Goal: Information Seeking & Learning: Learn about a topic

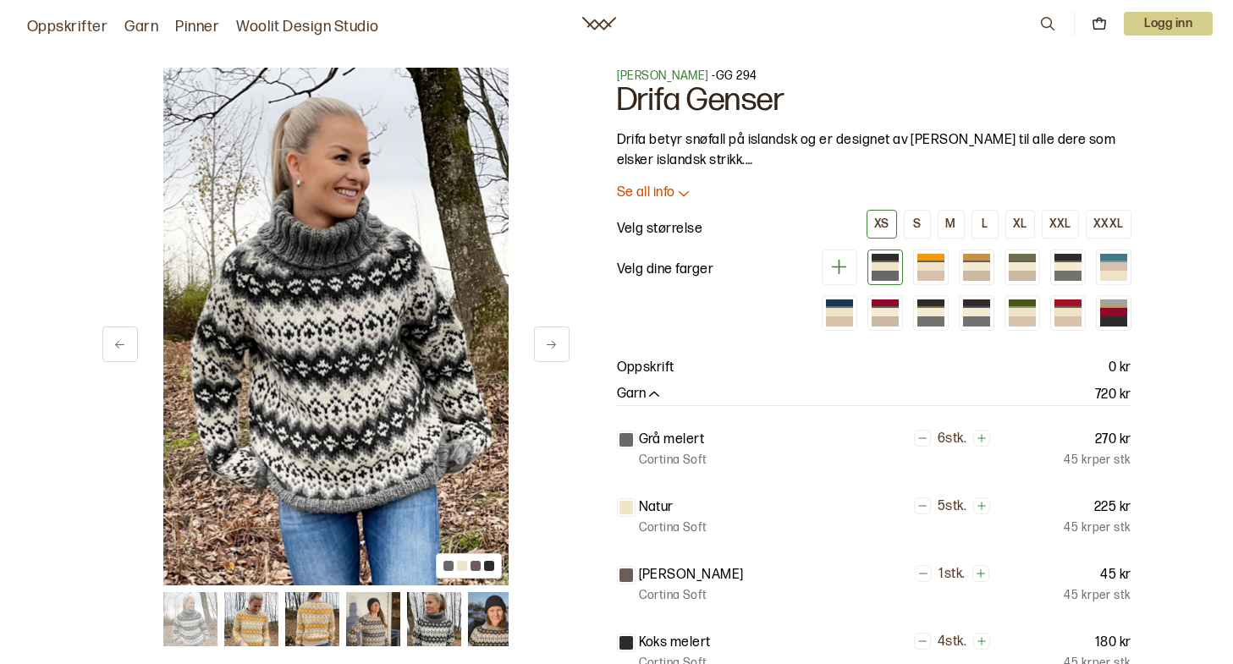
click at [628, 184] on div "[PERSON_NAME] - GG 294 Drifa Genser Drifa betyr snøfall på islandsk og er desig…" at bounding box center [874, 457] width 515 height 778
click at [642, 188] on p "Se all info" at bounding box center [646, 194] width 58 height 18
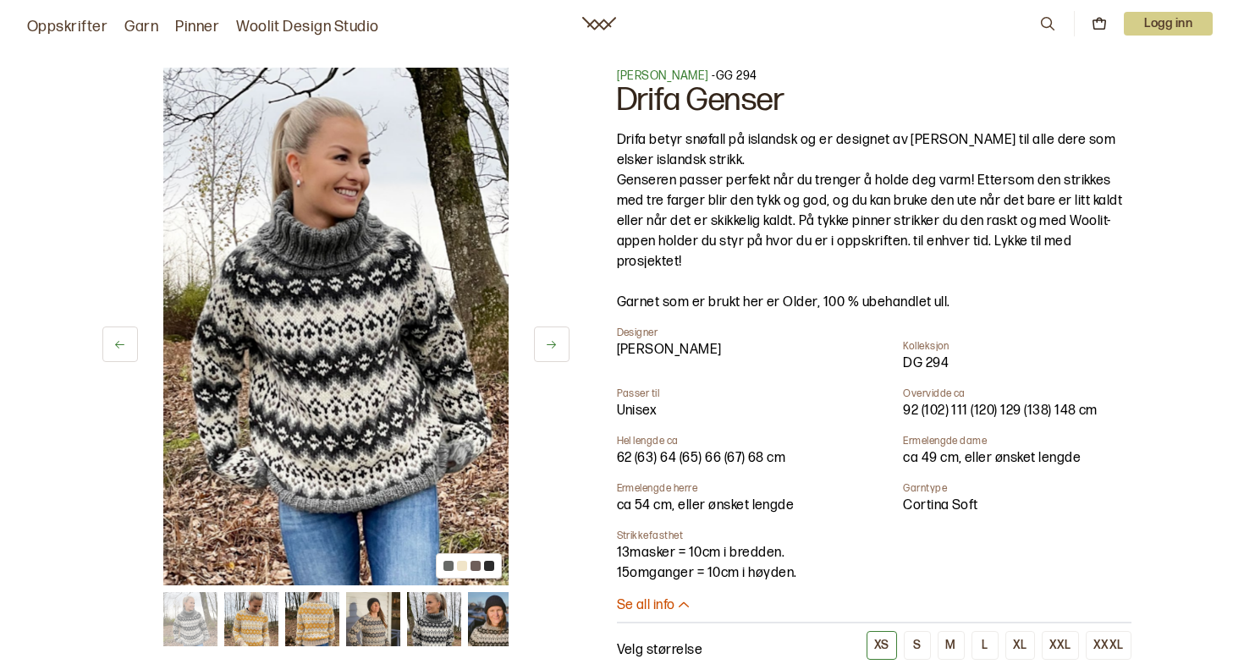
click at [256, 625] on img at bounding box center [251, 619] width 54 height 54
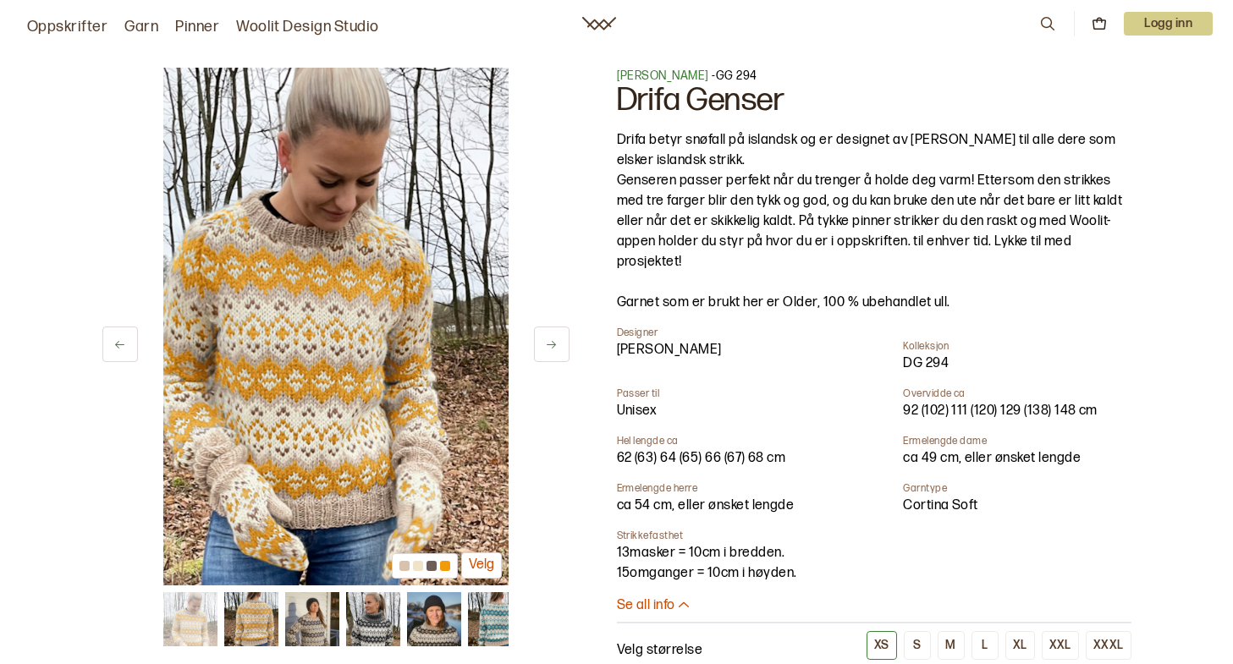
click at [549, 349] on icon at bounding box center [551, 345] width 13 height 13
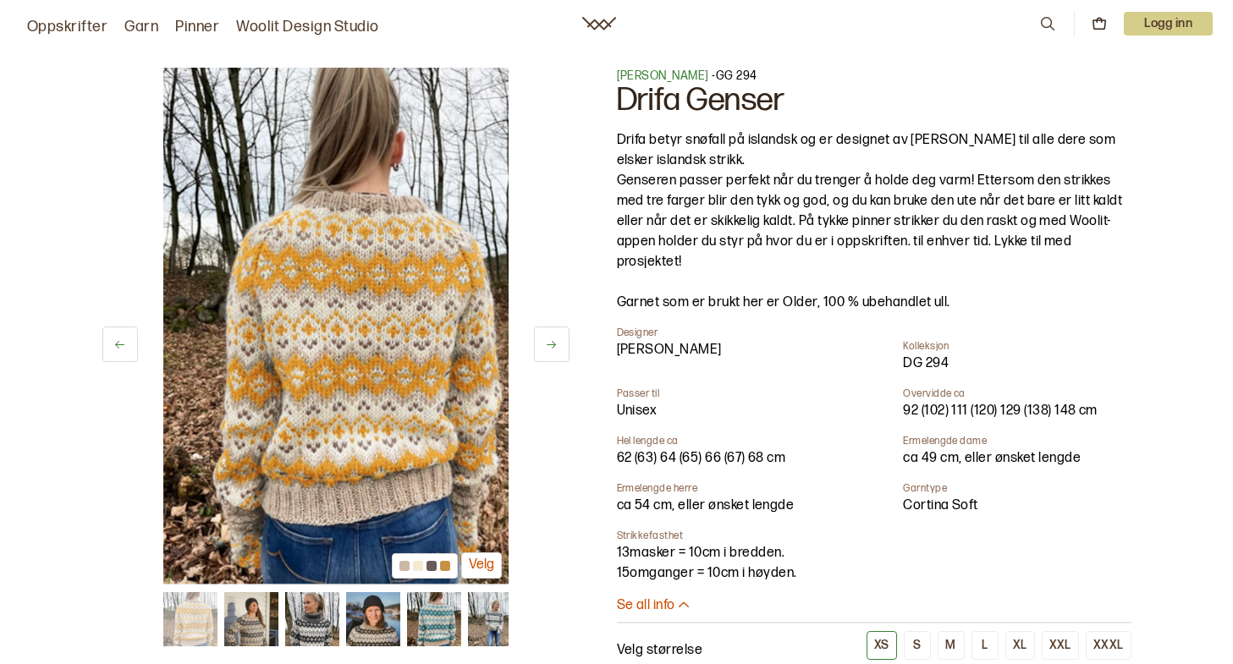
click at [549, 349] on icon at bounding box center [551, 345] width 13 height 13
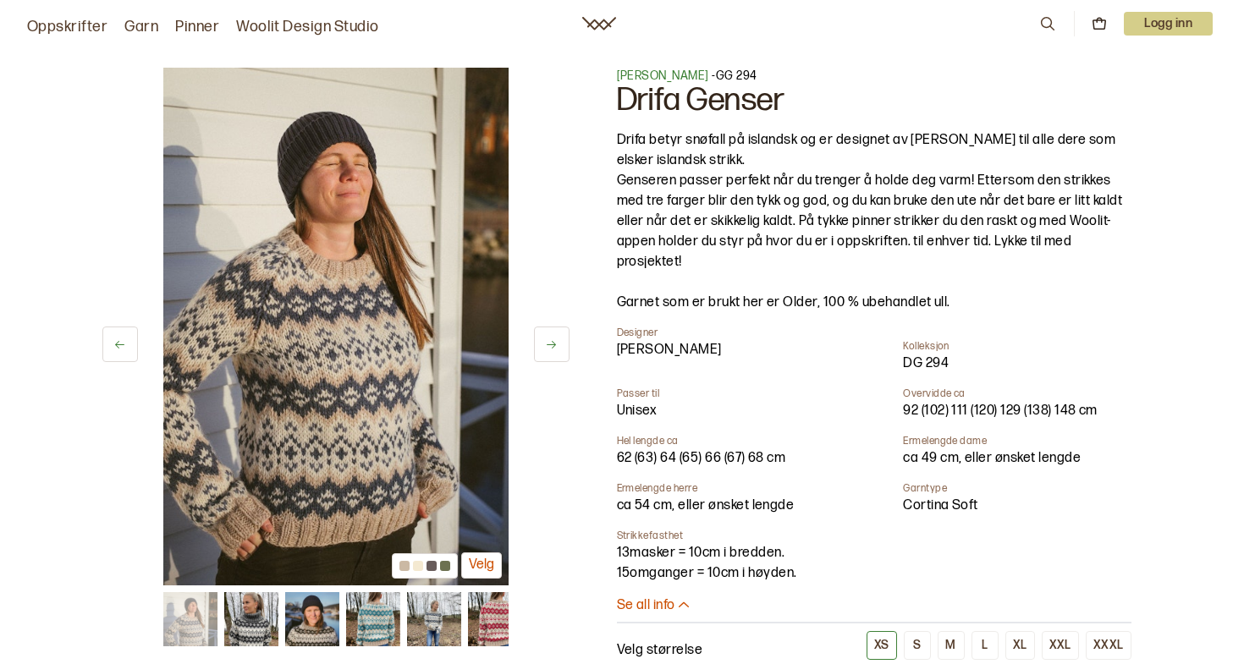
click at [549, 349] on icon at bounding box center [551, 345] width 13 height 13
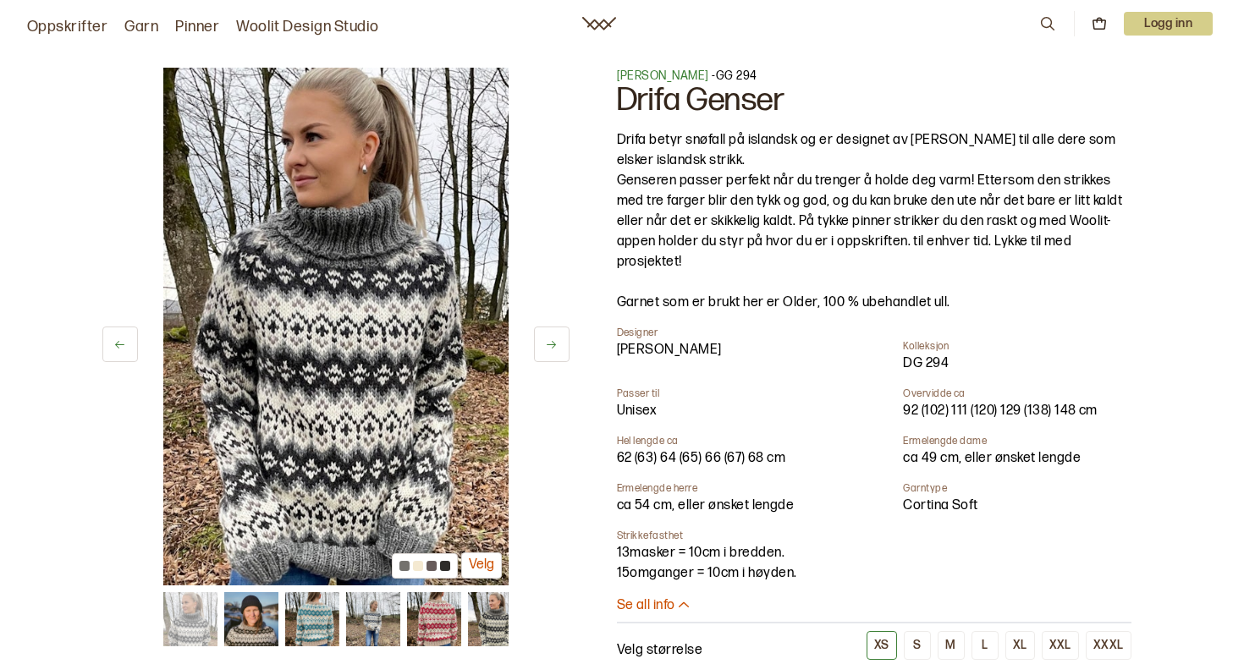
click at [549, 349] on icon at bounding box center [551, 345] width 13 height 13
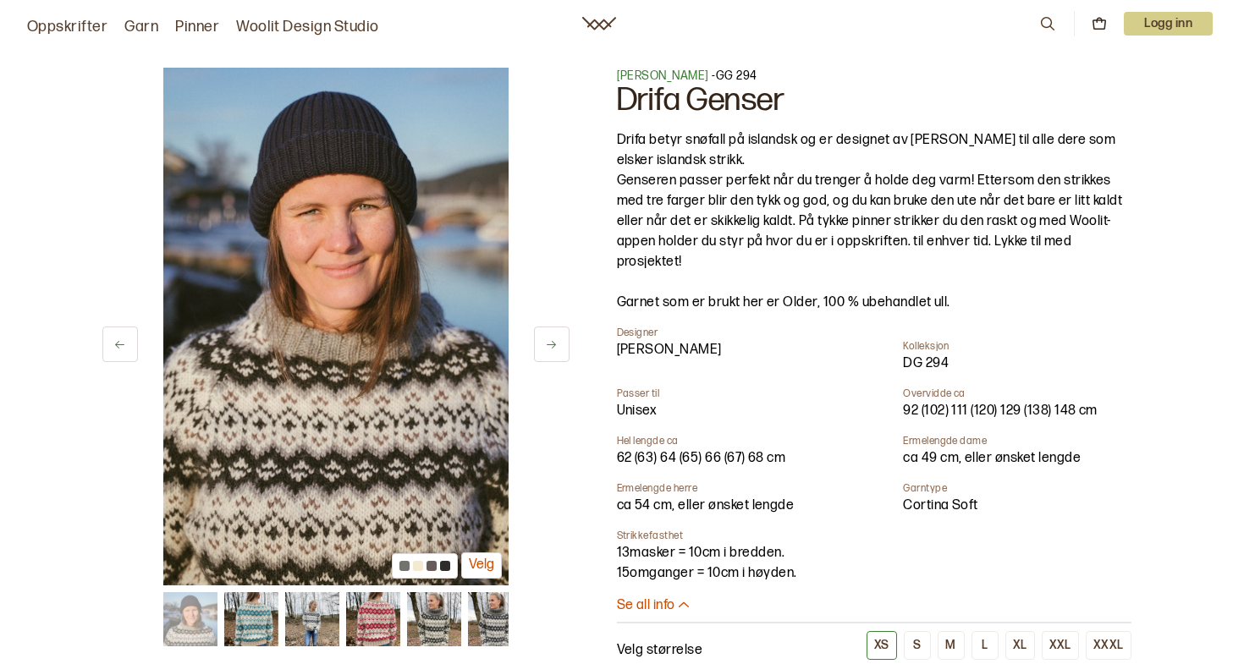
click at [549, 349] on icon at bounding box center [551, 345] width 13 height 13
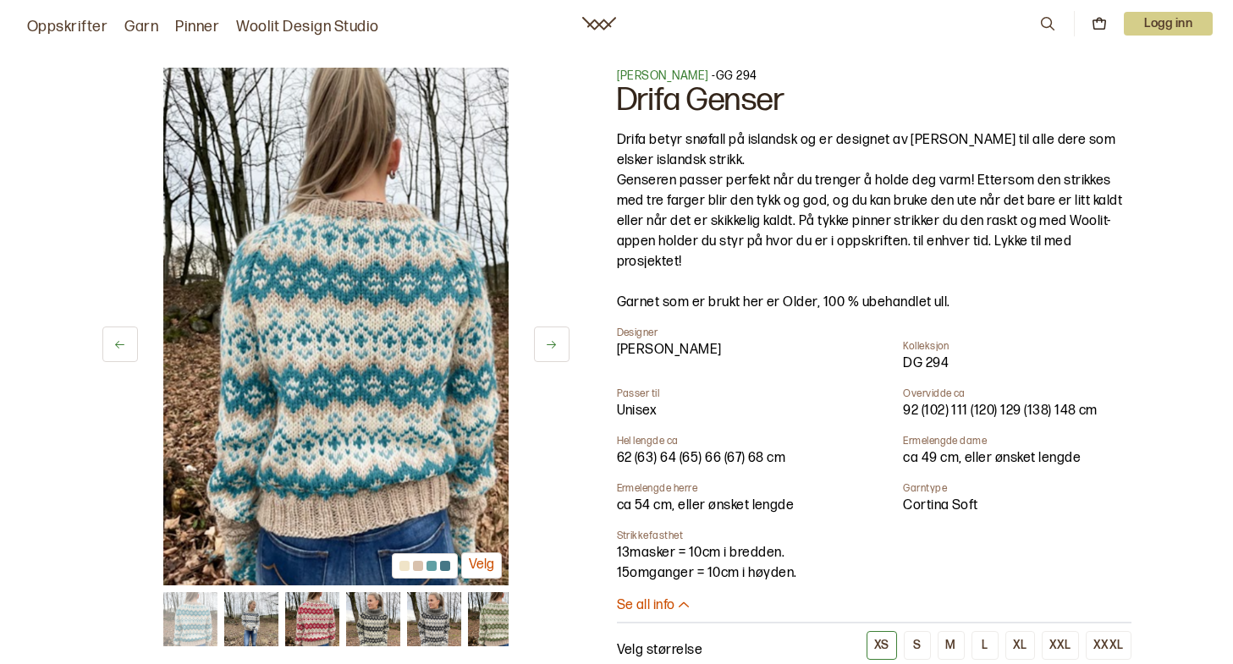
click at [549, 349] on icon at bounding box center [551, 345] width 13 height 13
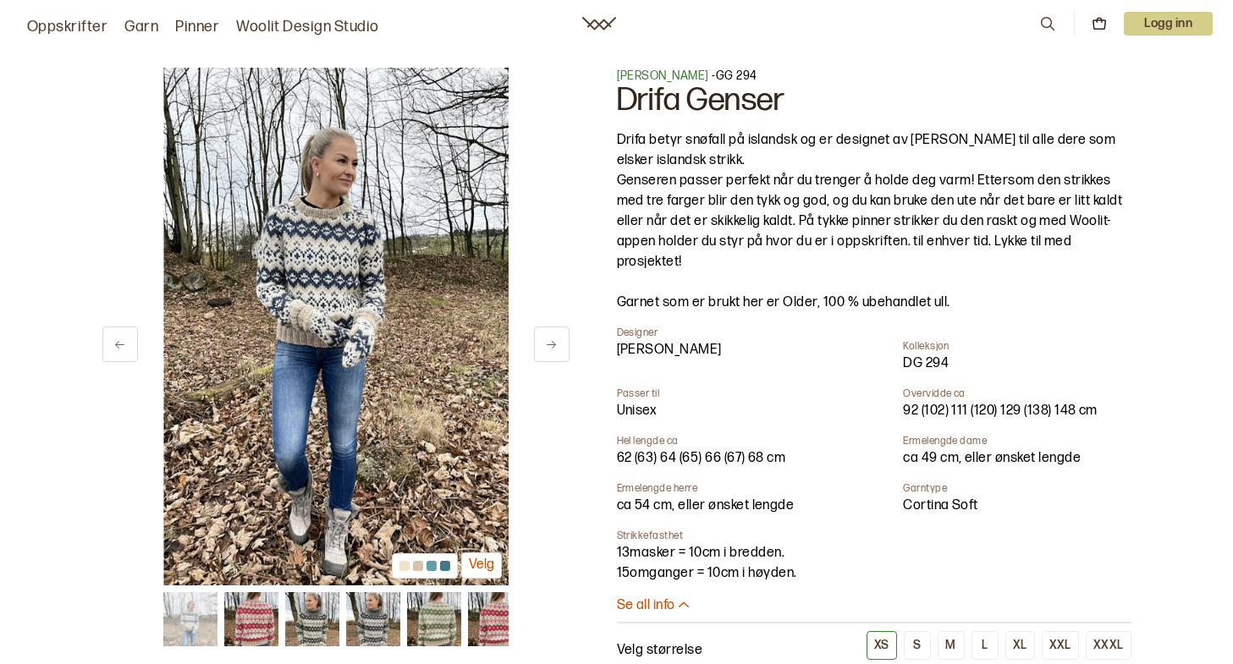
click at [549, 349] on icon at bounding box center [551, 345] width 13 height 13
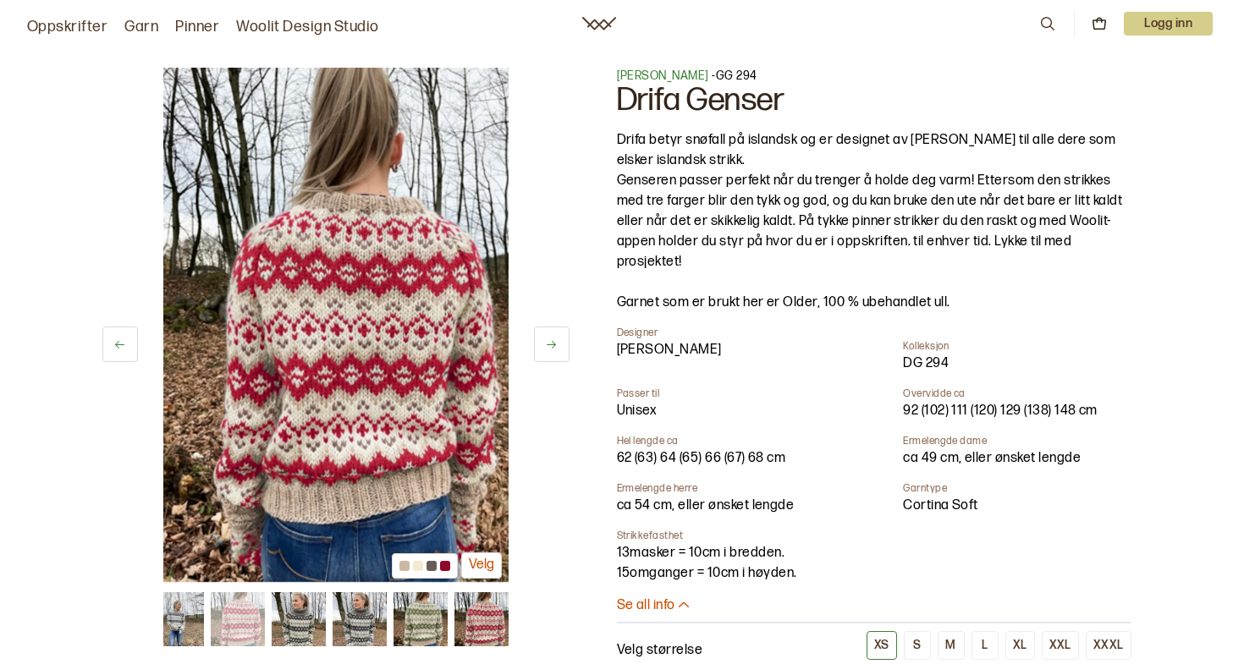
click at [118, 348] on icon at bounding box center [119, 345] width 13 height 13
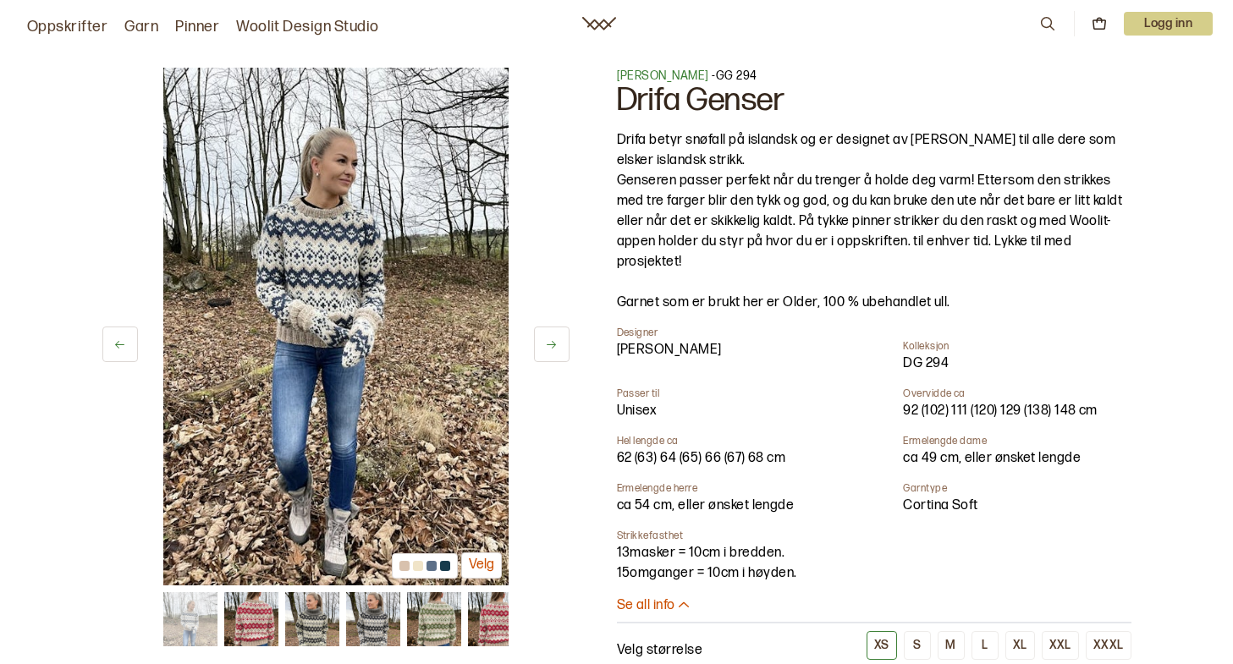
click at [543, 352] on button at bounding box center [552, 345] width 36 height 36
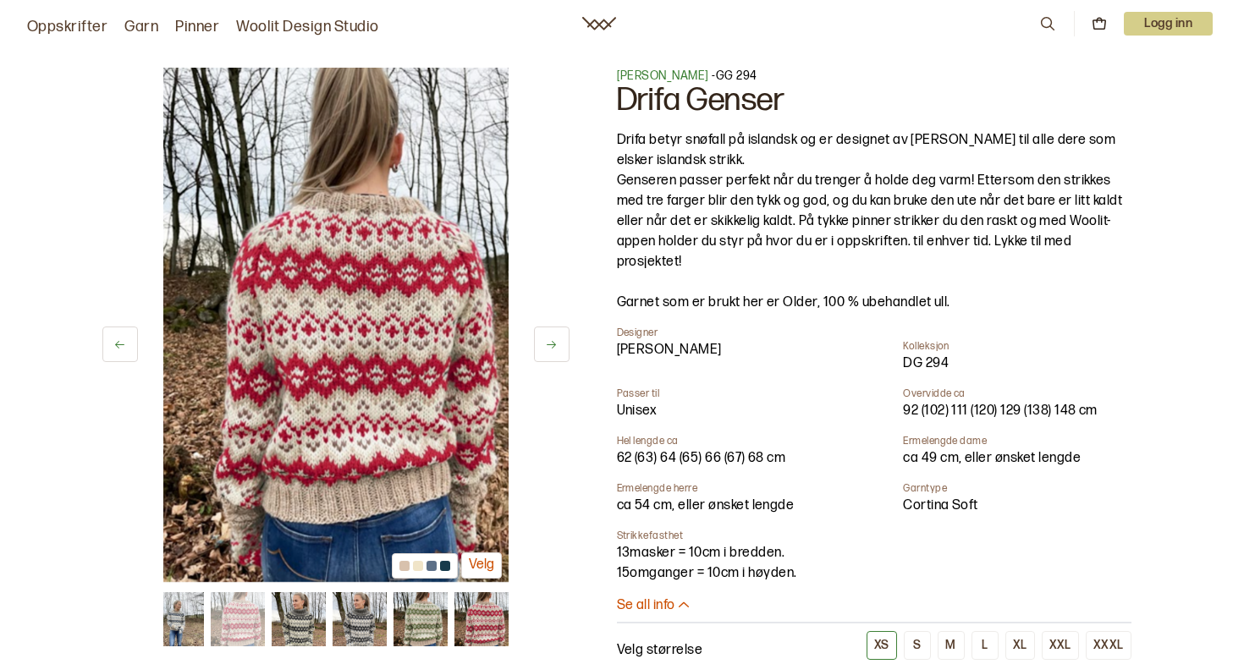
click at [543, 352] on button at bounding box center [552, 345] width 36 height 36
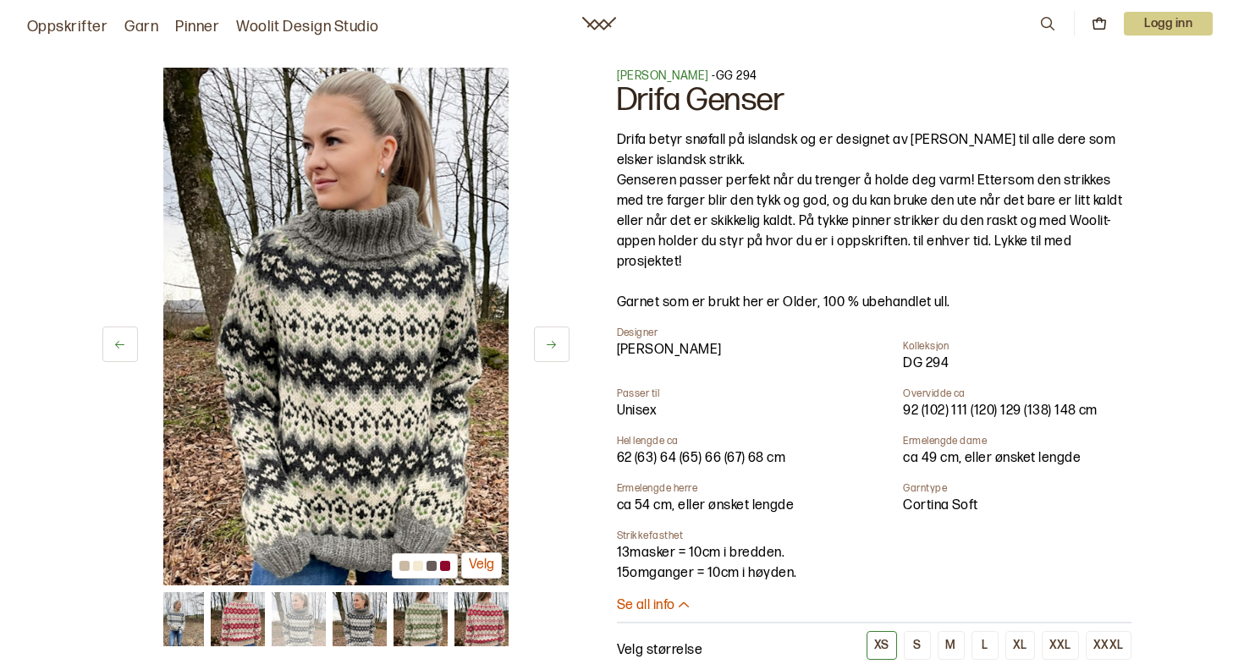
click at [543, 352] on button at bounding box center [552, 345] width 36 height 36
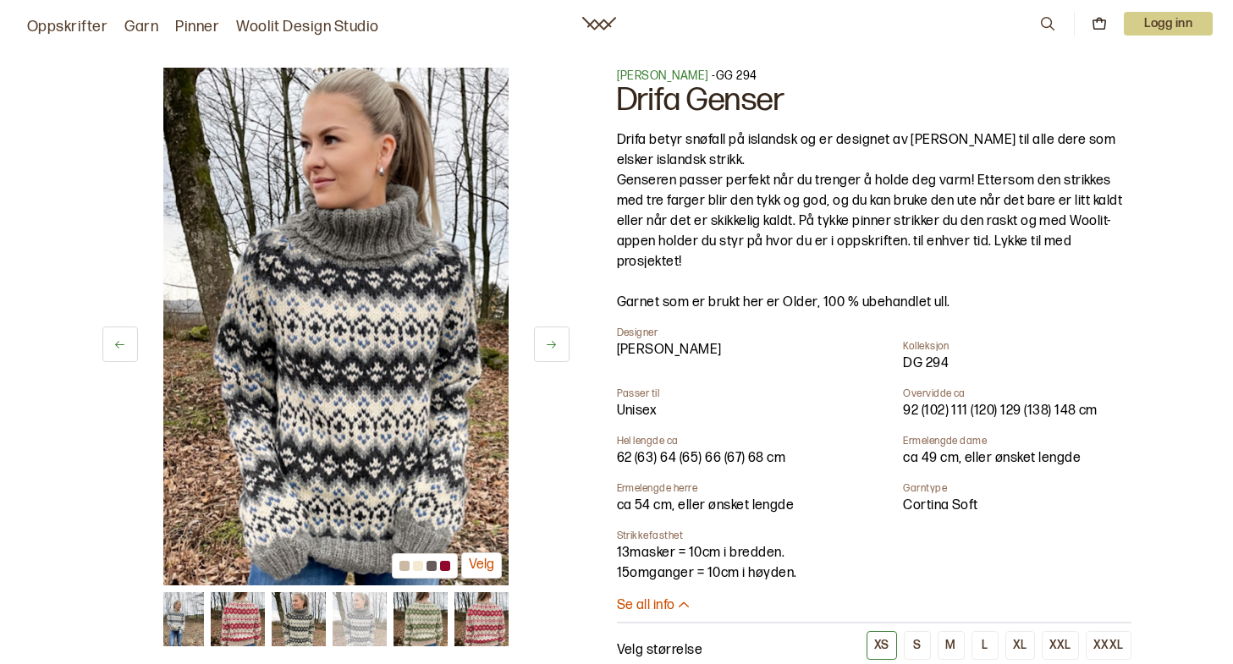
click at [543, 352] on button at bounding box center [552, 345] width 36 height 36
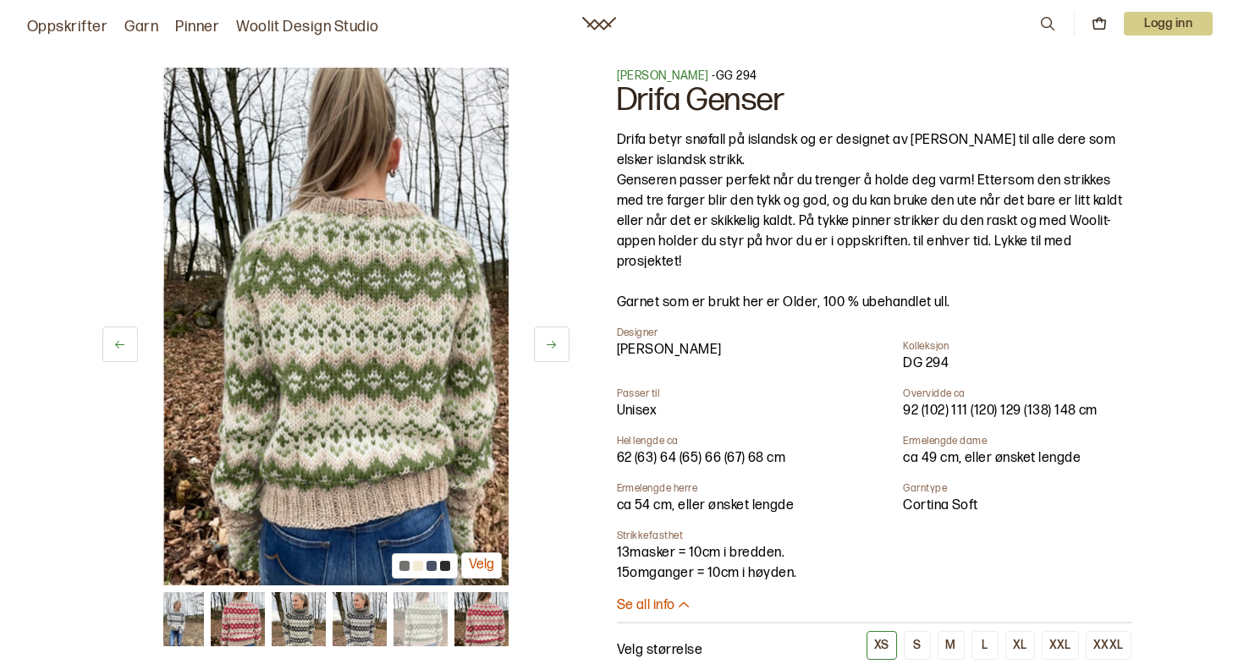
click at [543, 352] on button at bounding box center [552, 345] width 36 height 36
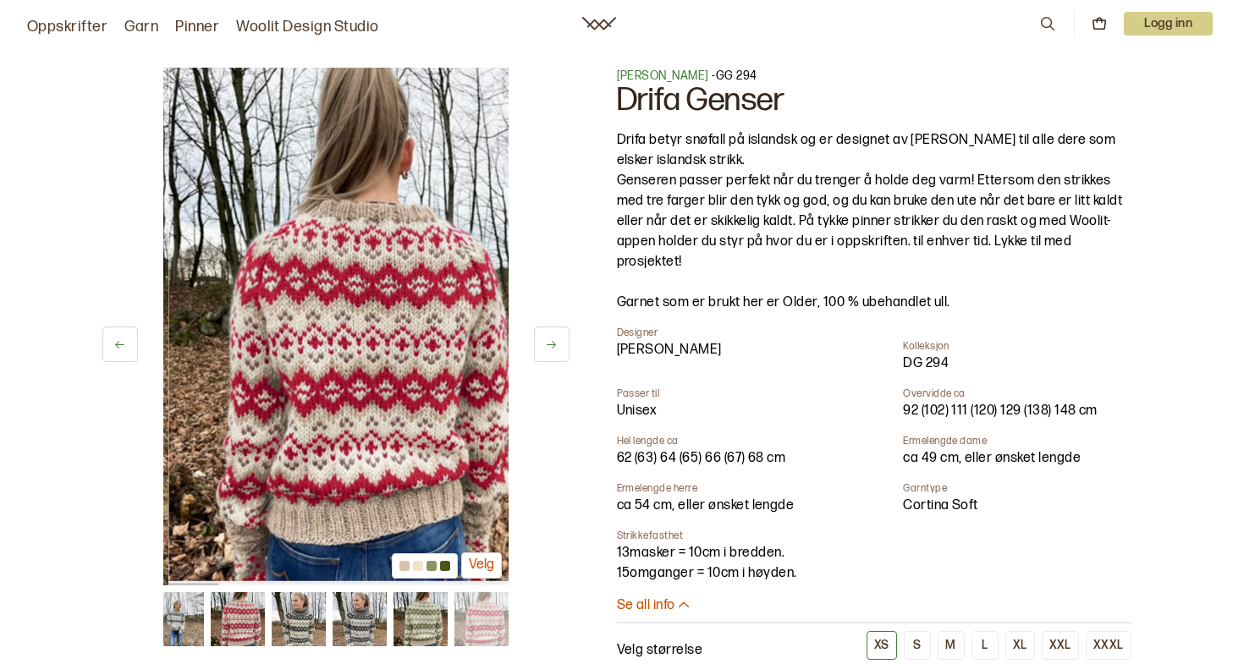
click at [543, 352] on button at bounding box center [552, 345] width 36 height 36
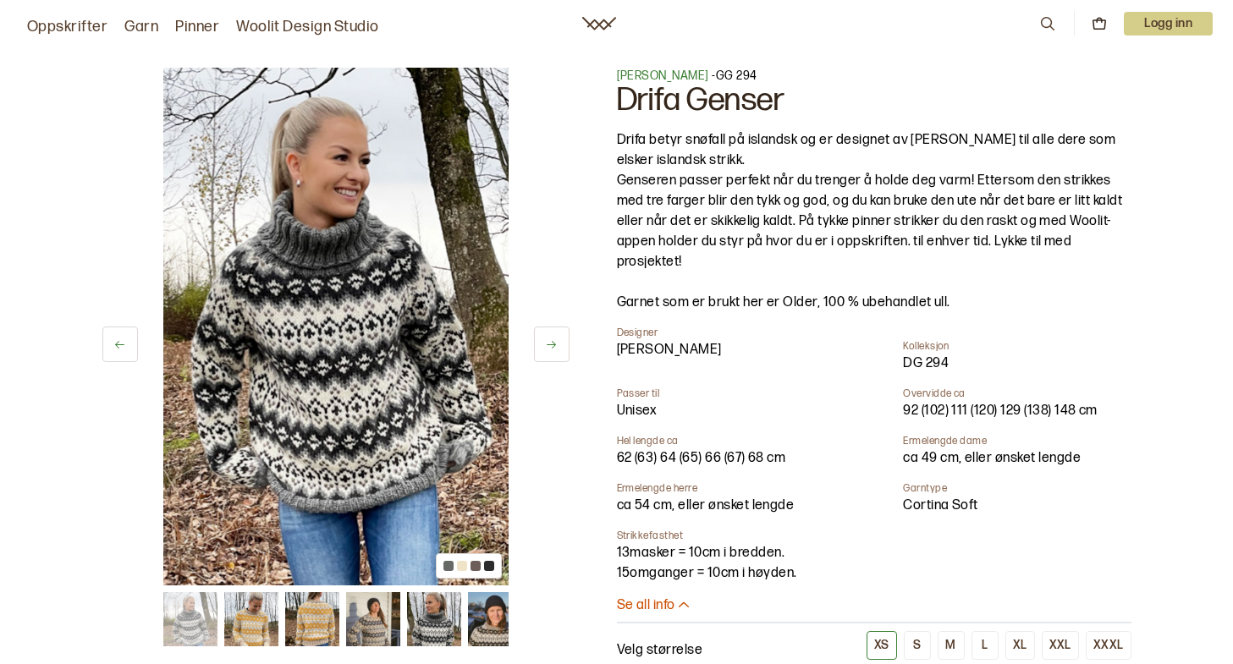
click at [543, 352] on button at bounding box center [552, 345] width 36 height 36
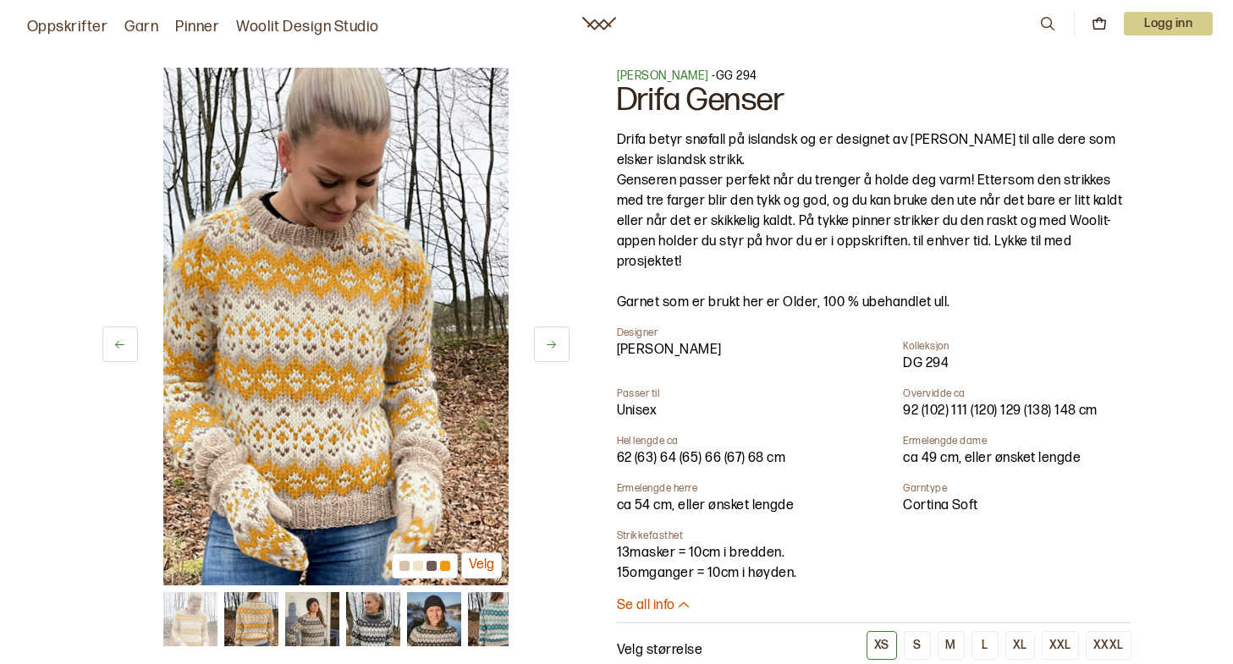
click at [543, 352] on button at bounding box center [552, 345] width 36 height 36
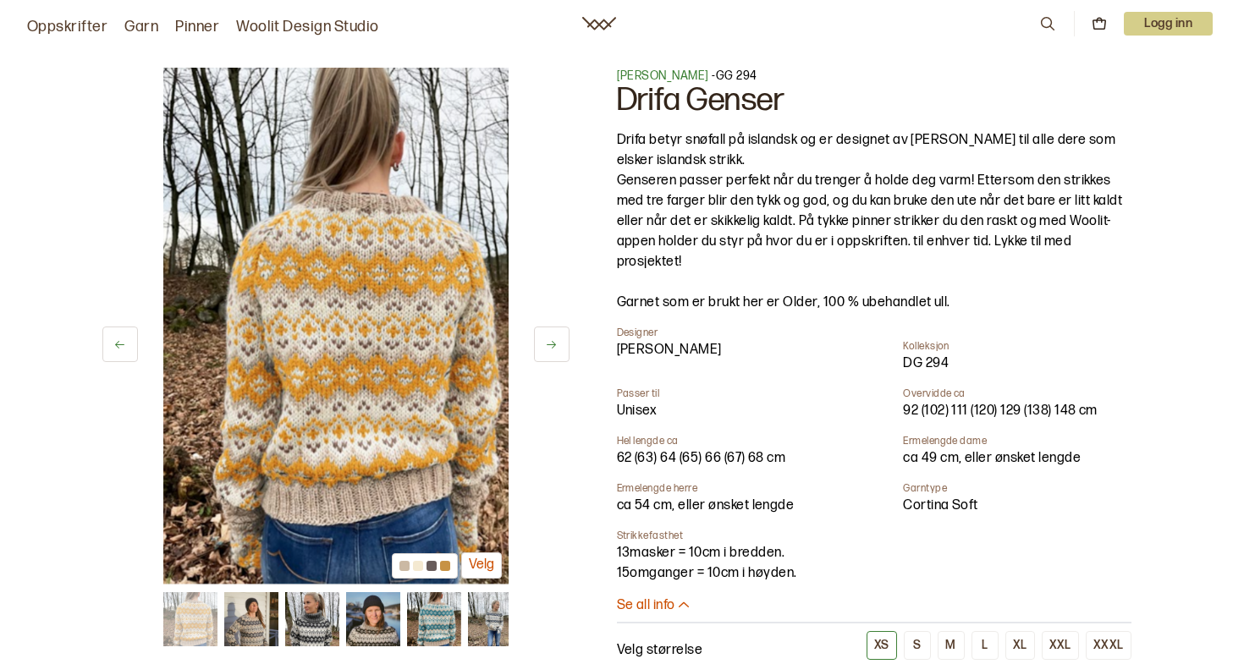
click at [543, 352] on button at bounding box center [552, 345] width 36 height 36
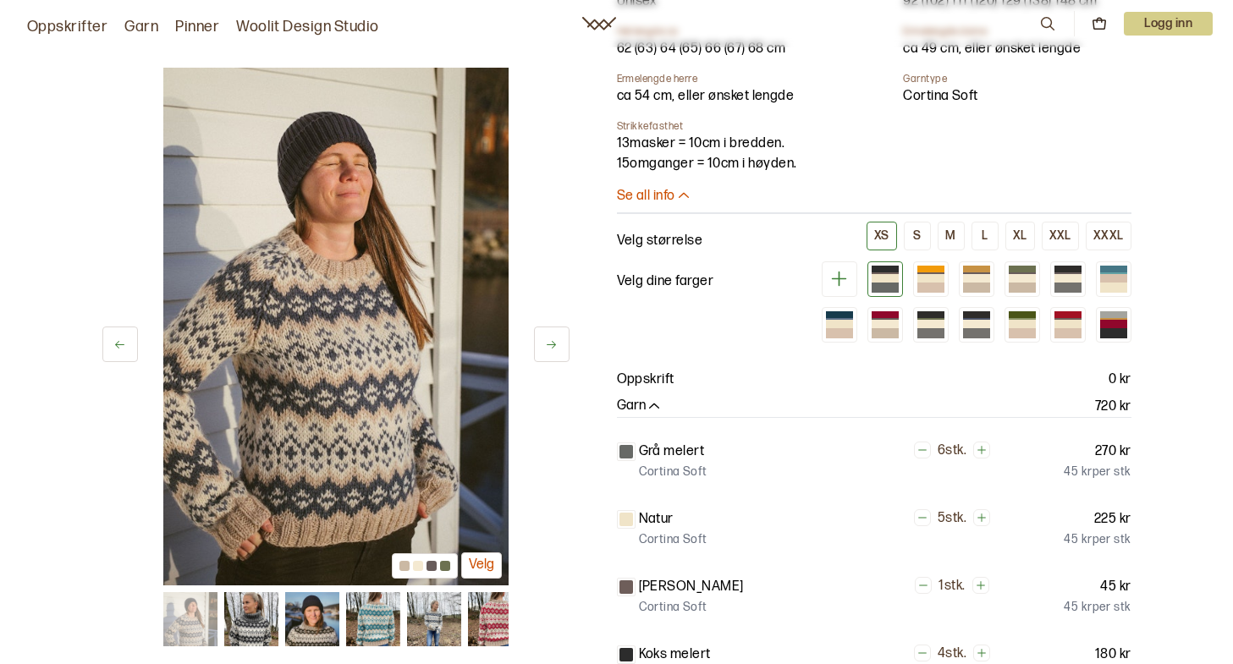
scroll to position [396, 0]
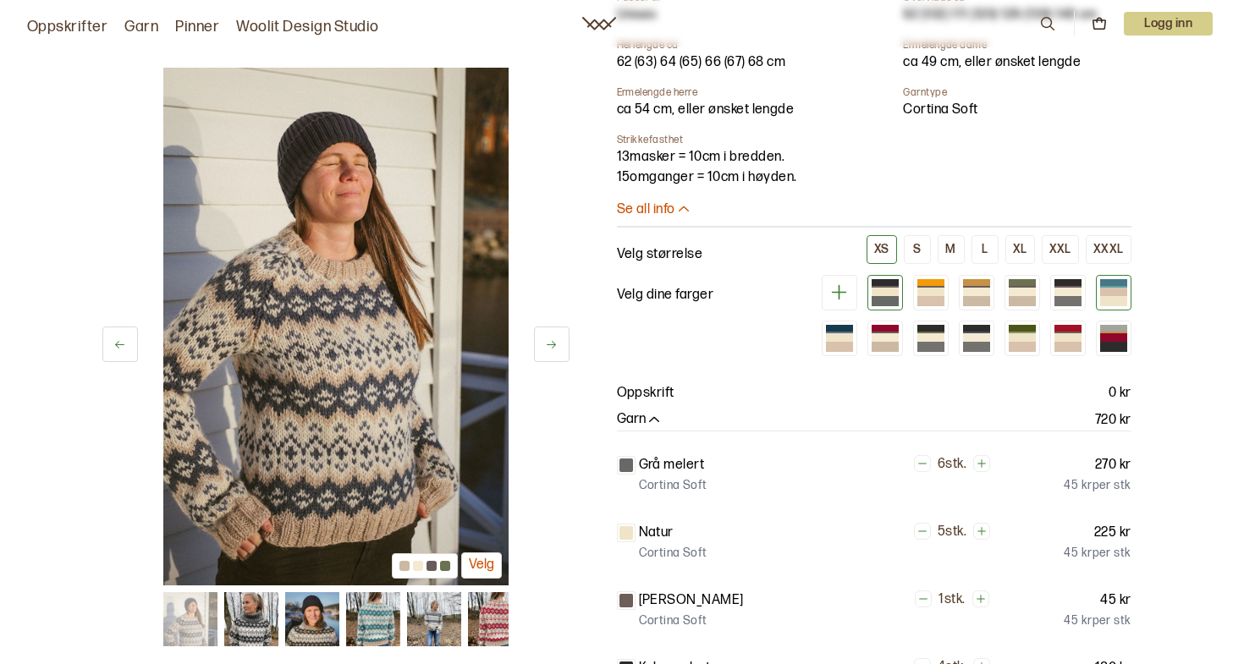
click at [1105, 296] on div at bounding box center [1113, 301] width 27 height 10
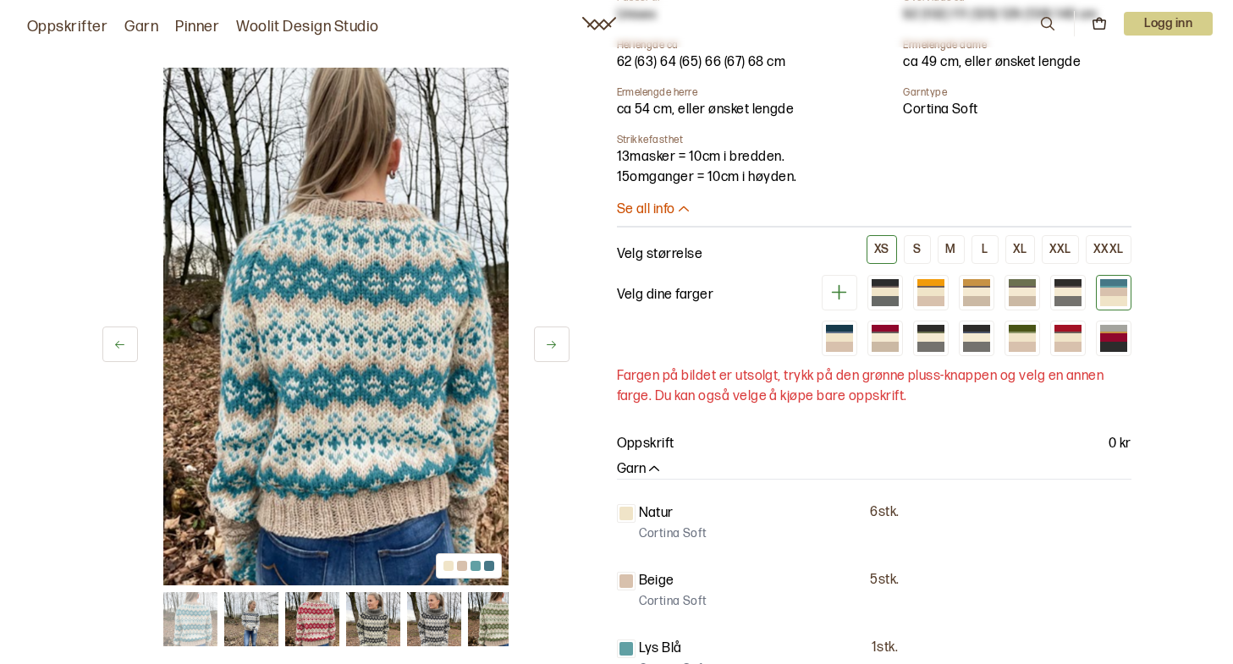
click at [1105, 356] on div "[PERSON_NAME] - GG 294 Drifa Genser Drifa betyr snøfall på islandsk og er desig…" at bounding box center [874, 295] width 515 height 1247
click at [1038, 360] on div "[PERSON_NAME] - GG 294 Drifa Genser Drifa betyr snøfall på islandsk og er desig…" at bounding box center [874, 295] width 515 height 1247
click at [1026, 350] on div at bounding box center [1022, 347] width 27 height 10
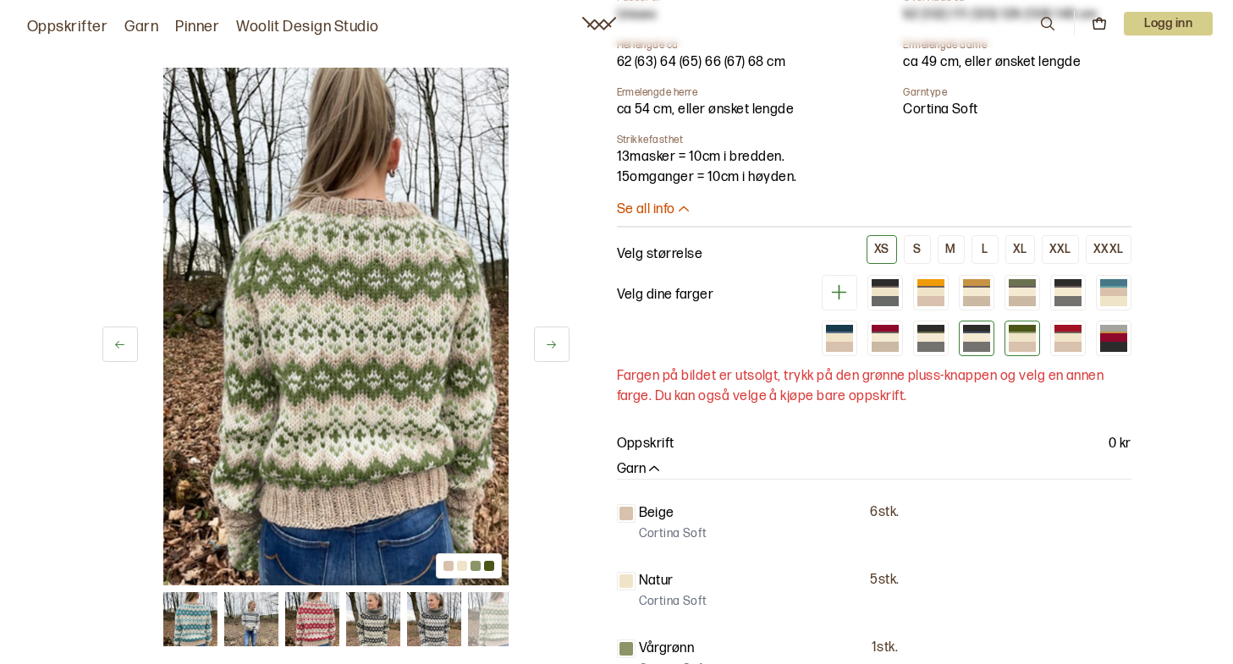
click at [964, 347] on div at bounding box center [976, 347] width 27 height 10
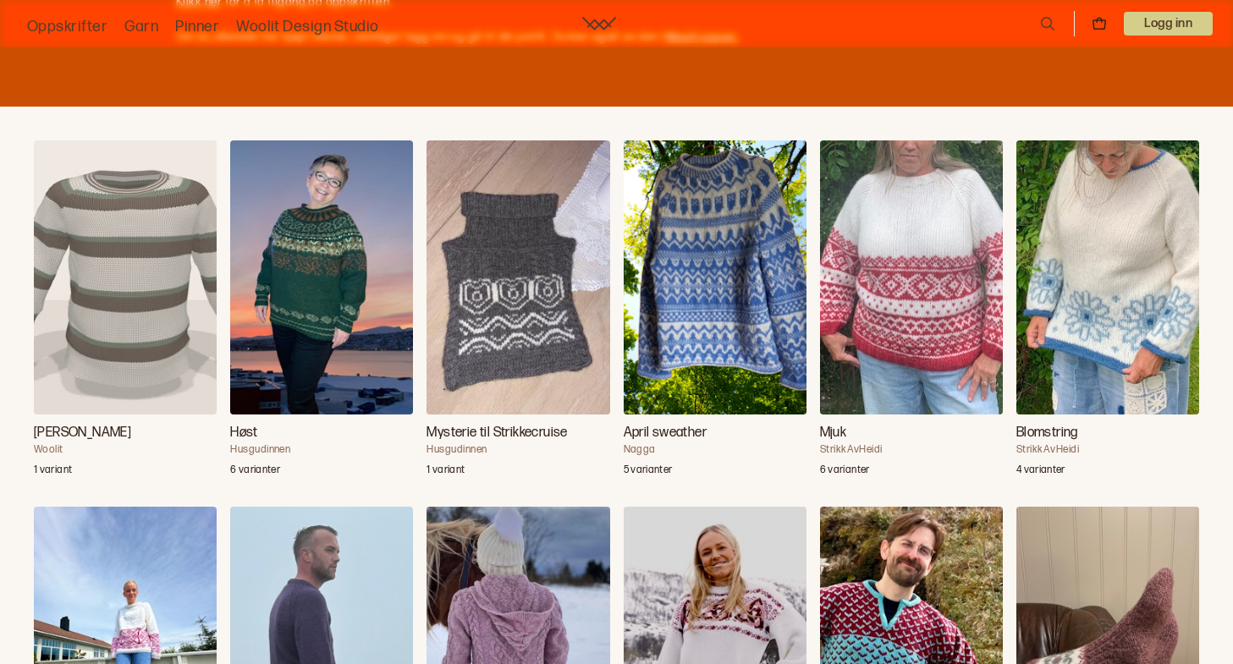
scroll to position [1595, 0]
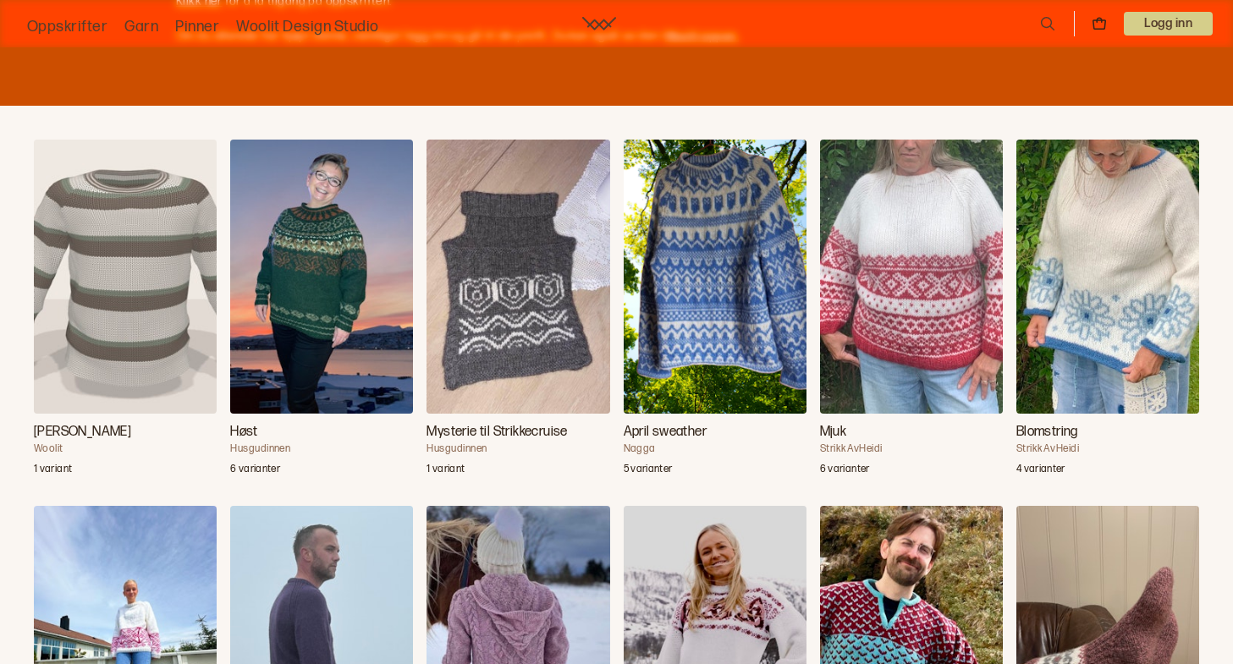
click at [708, 346] on img "April sweather" at bounding box center [715, 277] width 183 height 274
